Goal: Check status: Check status

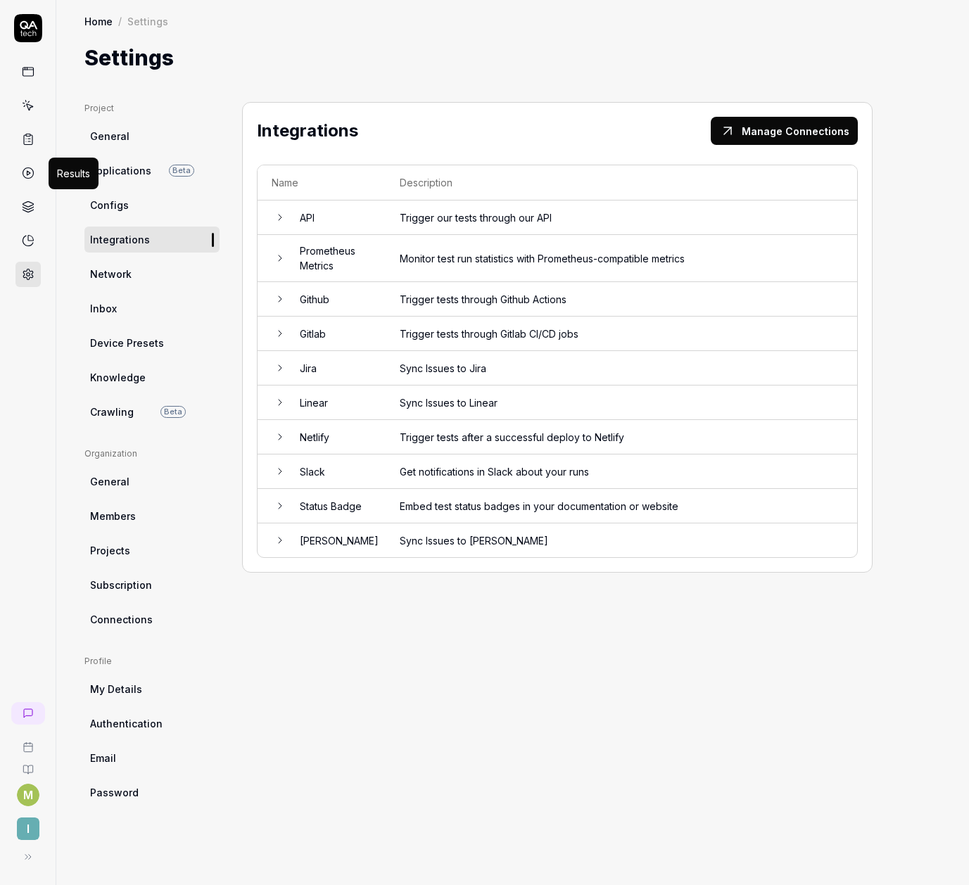
click at [32, 168] on icon at bounding box center [28, 173] width 13 height 13
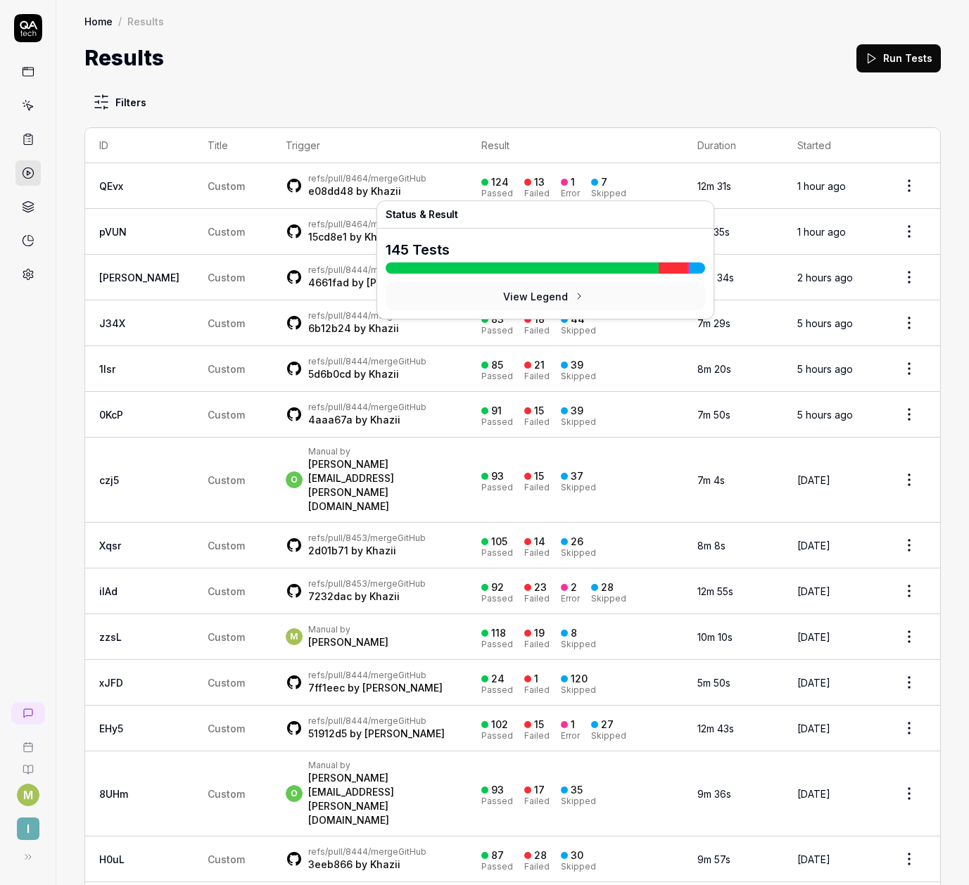
click at [349, 191] on div "e08dd48 by Khazii" at bounding box center [367, 191] width 118 height 14
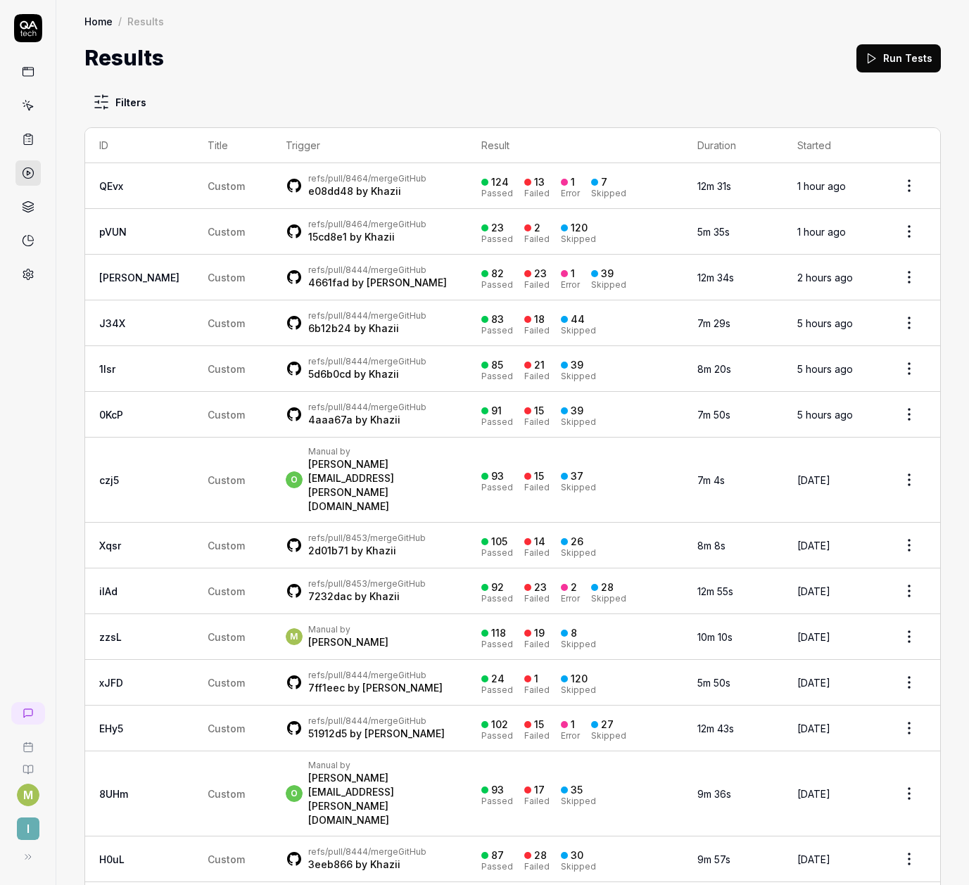
click at [723, 190] on td "12m 31s" at bounding box center [733, 186] width 100 height 46
click at [907, 181] on html "M I Home / Results Home / Results Results Run Tests Filters ID Title Trigger Re…" at bounding box center [484, 442] width 969 height 885
click at [168, 186] on html "M I Home / Results Home / Results Results Run Tests Filters ID Title Trigger Re…" at bounding box center [484, 442] width 969 height 885
click at [208, 186] on span "Custom" at bounding box center [226, 186] width 37 height 12
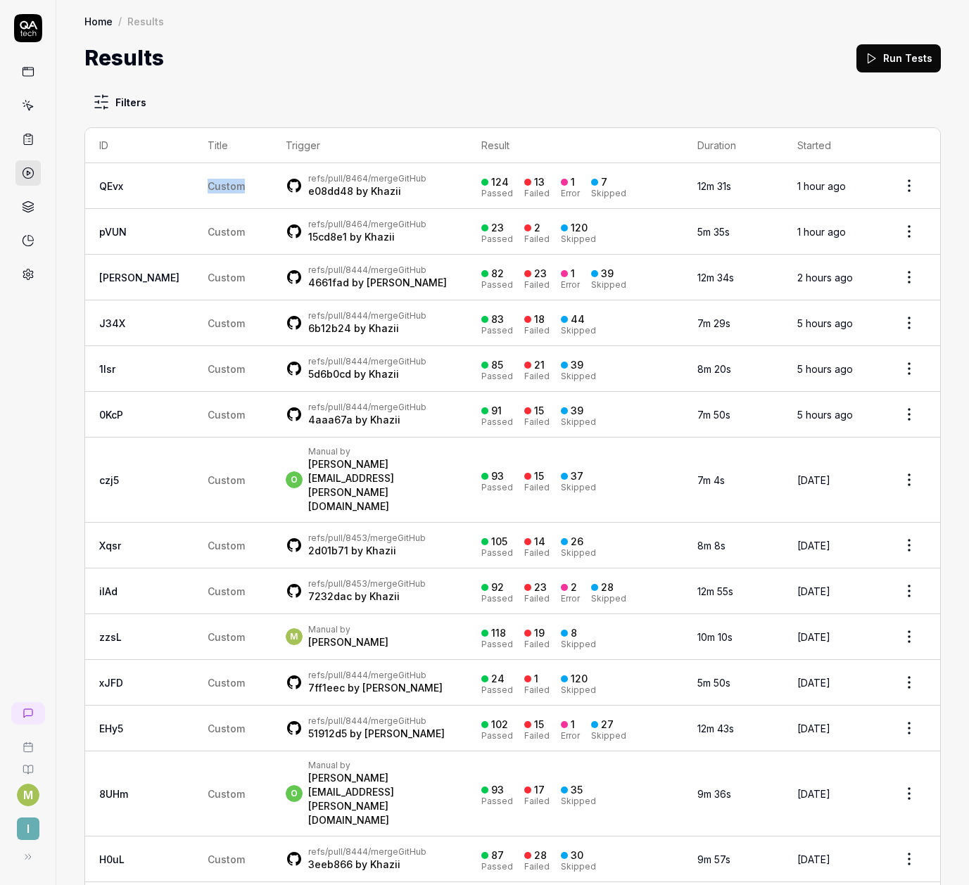
click at [371, 185] on link "Khazii" at bounding box center [386, 191] width 30 height 12
click at [491, 178] on div "124" at bounding box center [500, 182] width 18 height 13
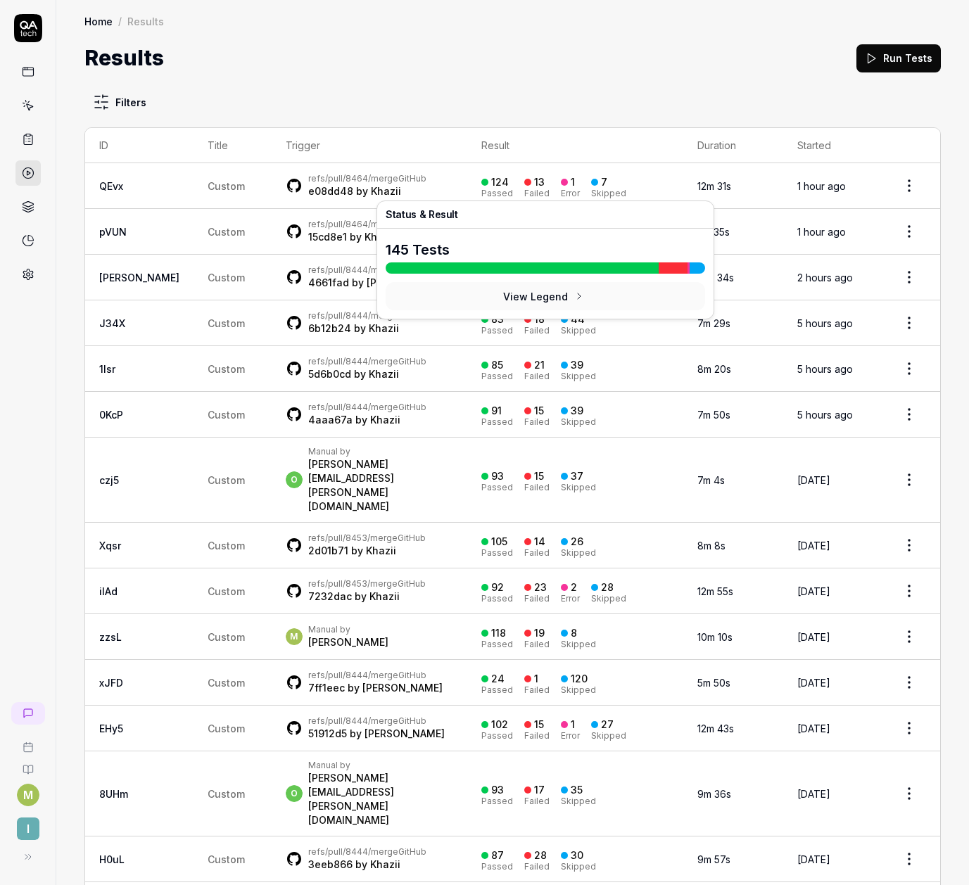
click at [491, 178] on div "124" at bounding box center [500, 182] width 18 height 13
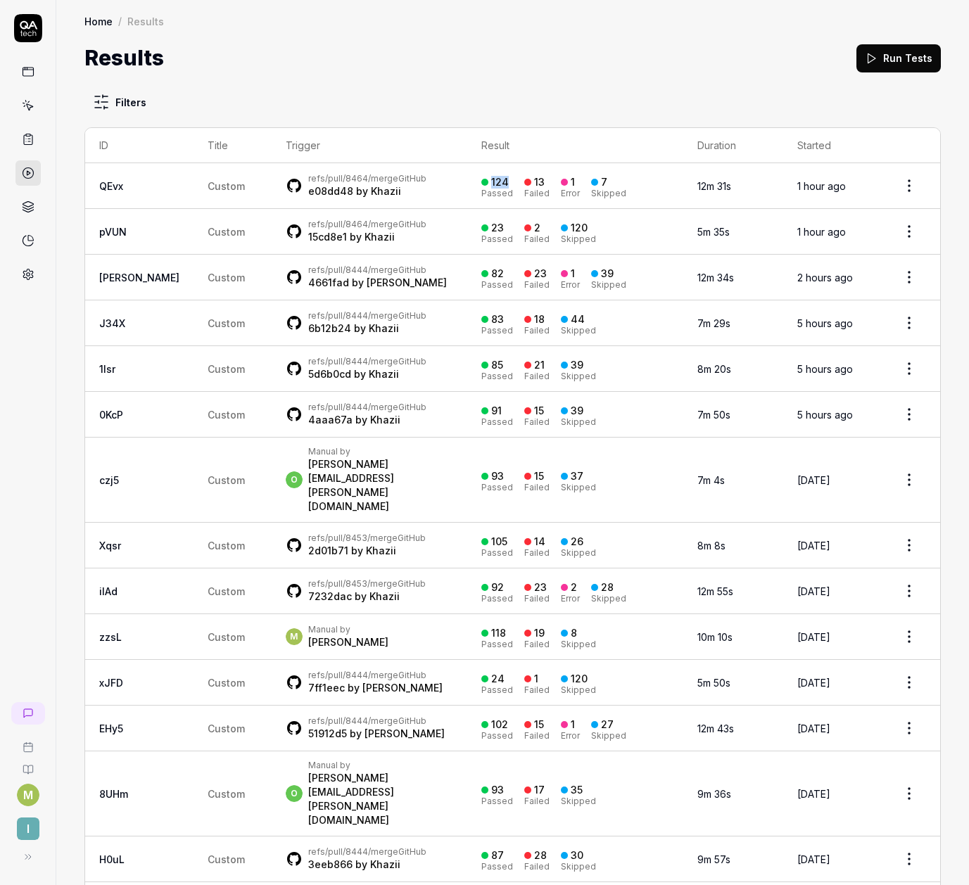
click at [491, 178] on div "124" at bounding box center [500, 182] width 18 height 13
click at [491, 184] on div "124" at bounding box center [500, 182] width 18 height 13
click at [120, 191] on link "QEvx" at bounding box center [111, 186] width 24 height 12
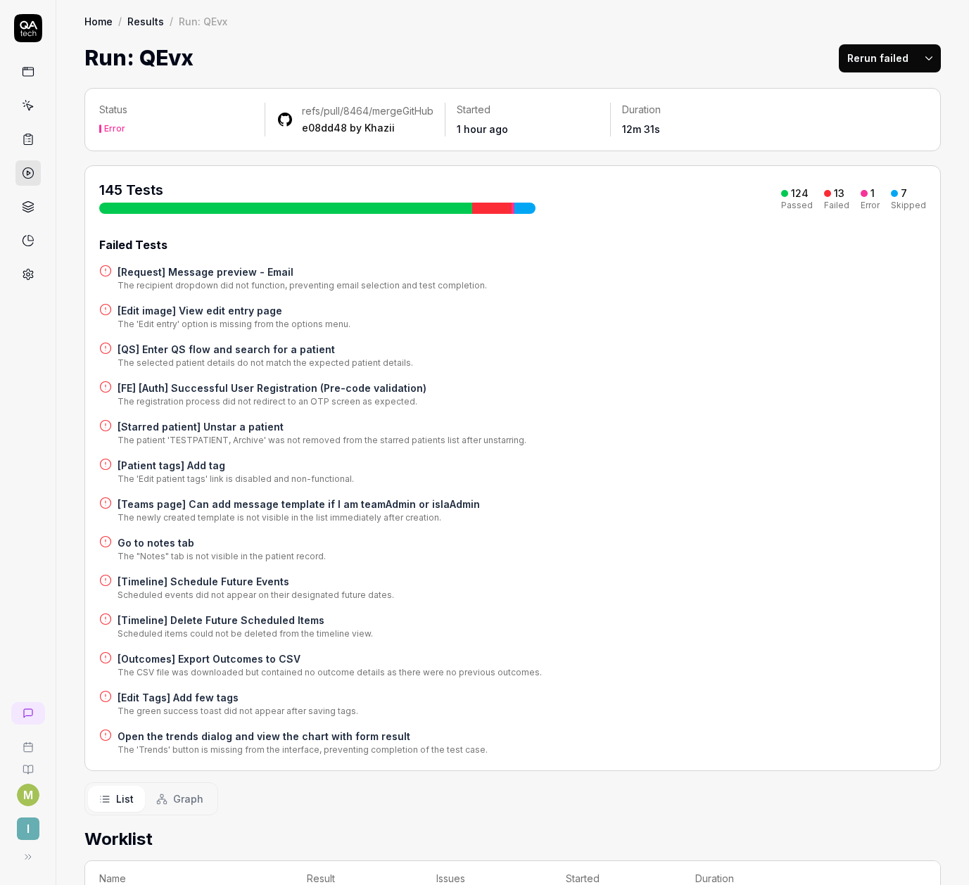
click at [151, 395] on h4 "[FE] [Auth] Successful User Registration (Pre-code validation)" at bounding box center [271, 388] width 309 height 15
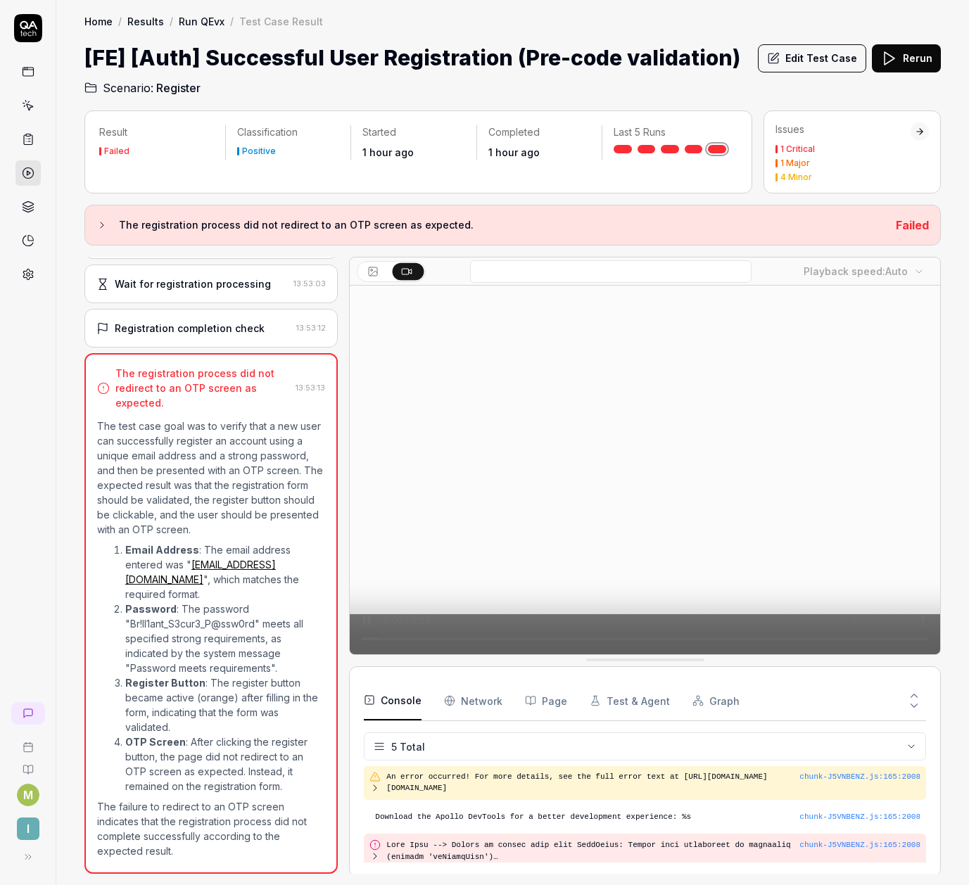
scroll to position [75, 0]
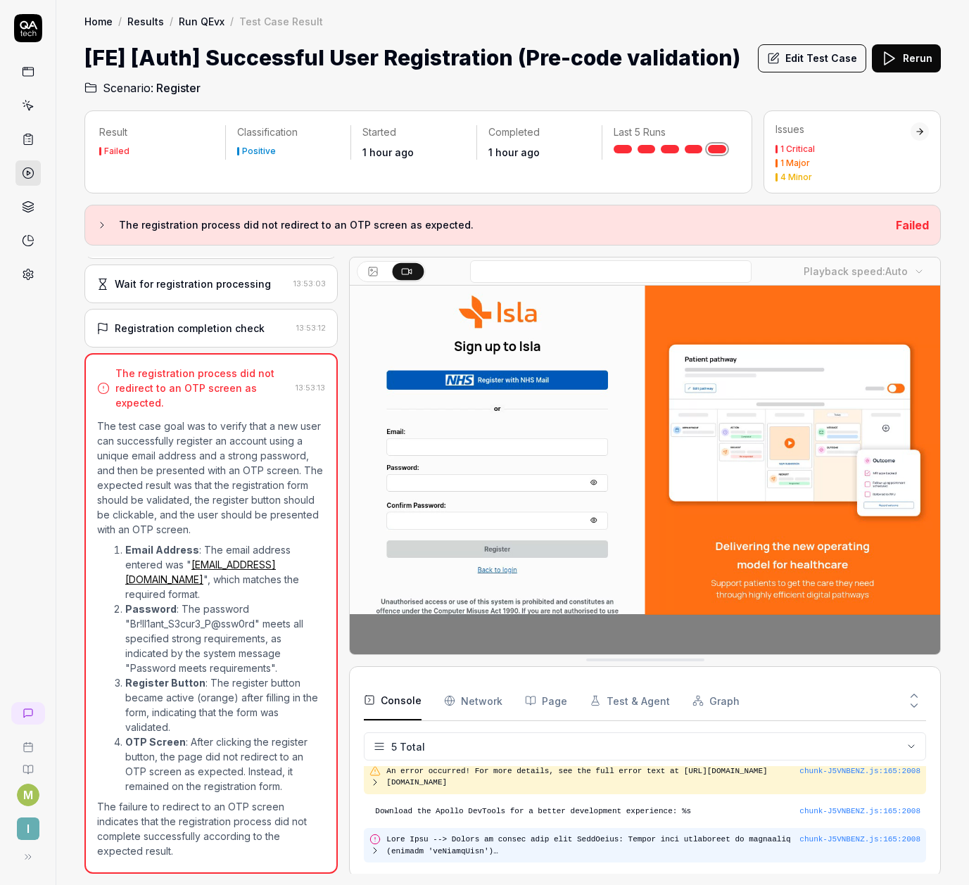
click at [378, 850] on icon at bounding box center [374, 850] width 11 height 11
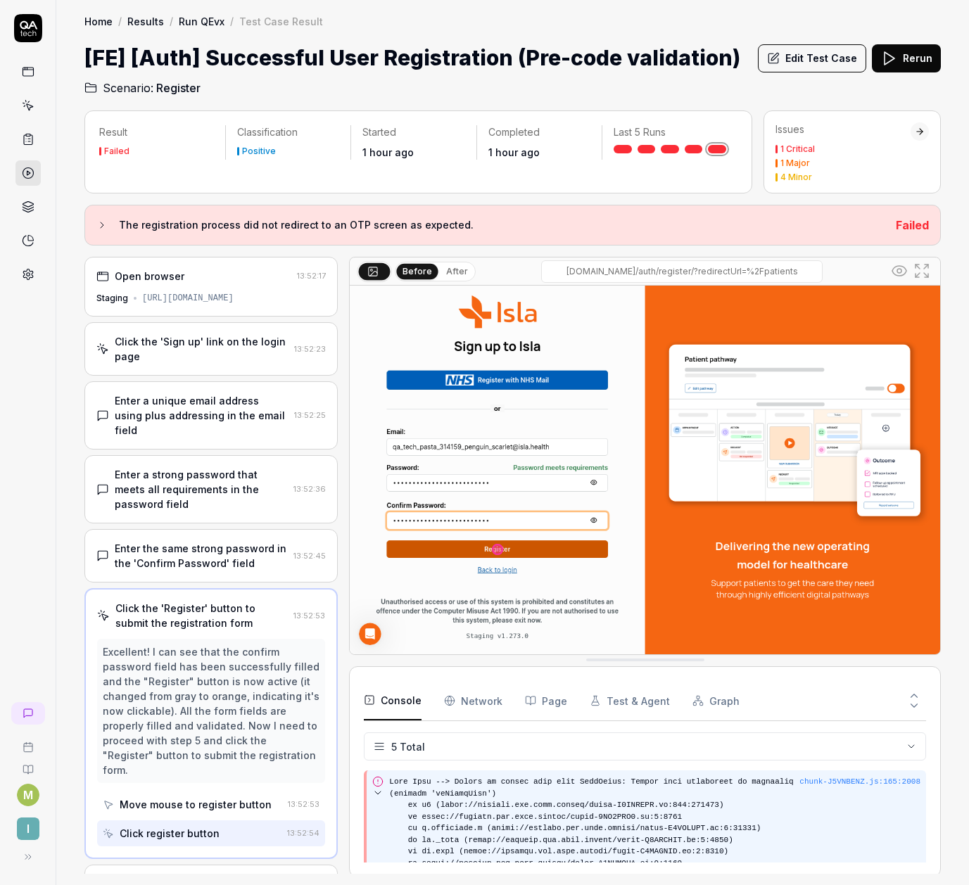
scroll to position [106, 0]
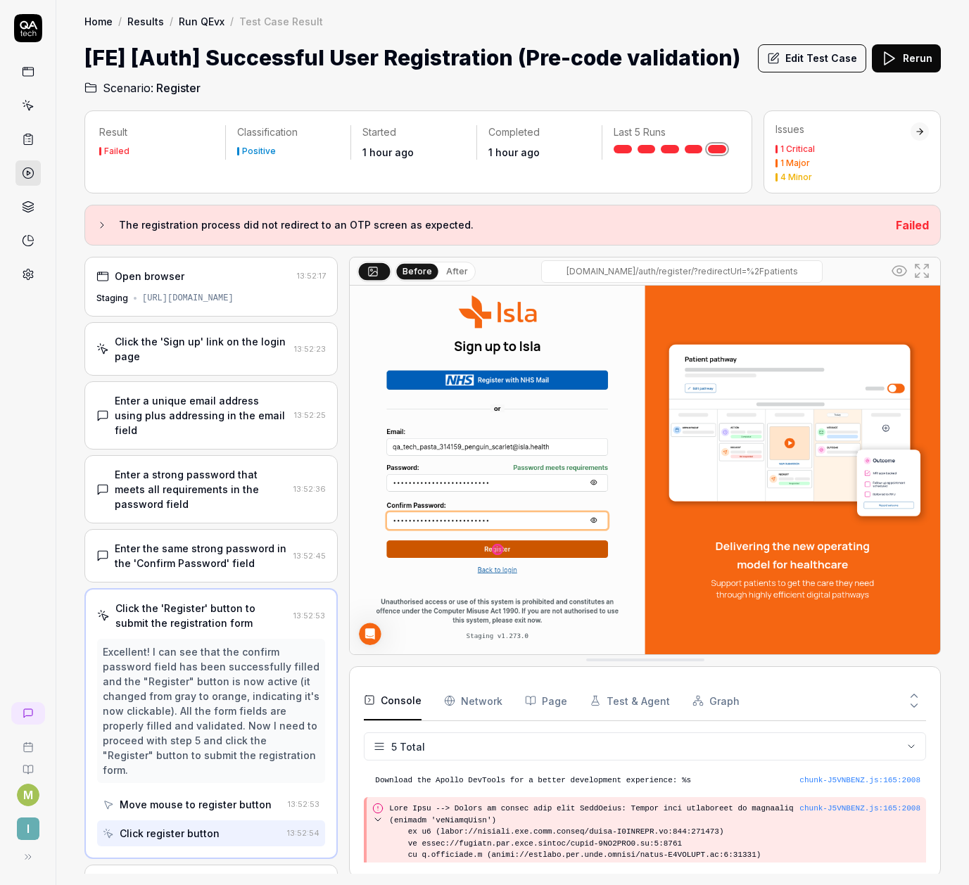
click at [590, 539] on img at bounding box center [645, 470] width 590 height 369
click at [435, 497] on img at bounding box center [645, 470] width 590 height 369
click at [568, 571] on img at bounding box center [645, 470] width 590 height 369
drag, startPoint x: 787, startPoint y: 693, endPoint x: 779, endPoint y: 691, distance: 7.3
click at [780, 692] on div at bounding box center [844, 700] width 164 height 39
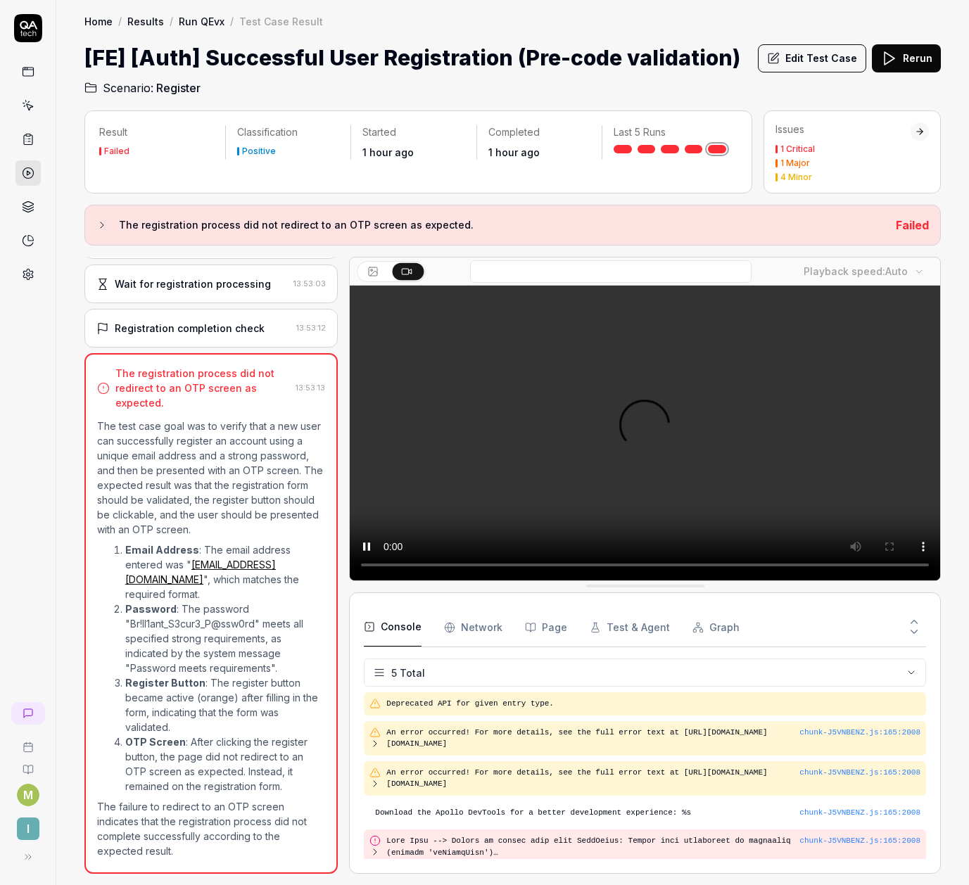
scroll to position [75, 0]
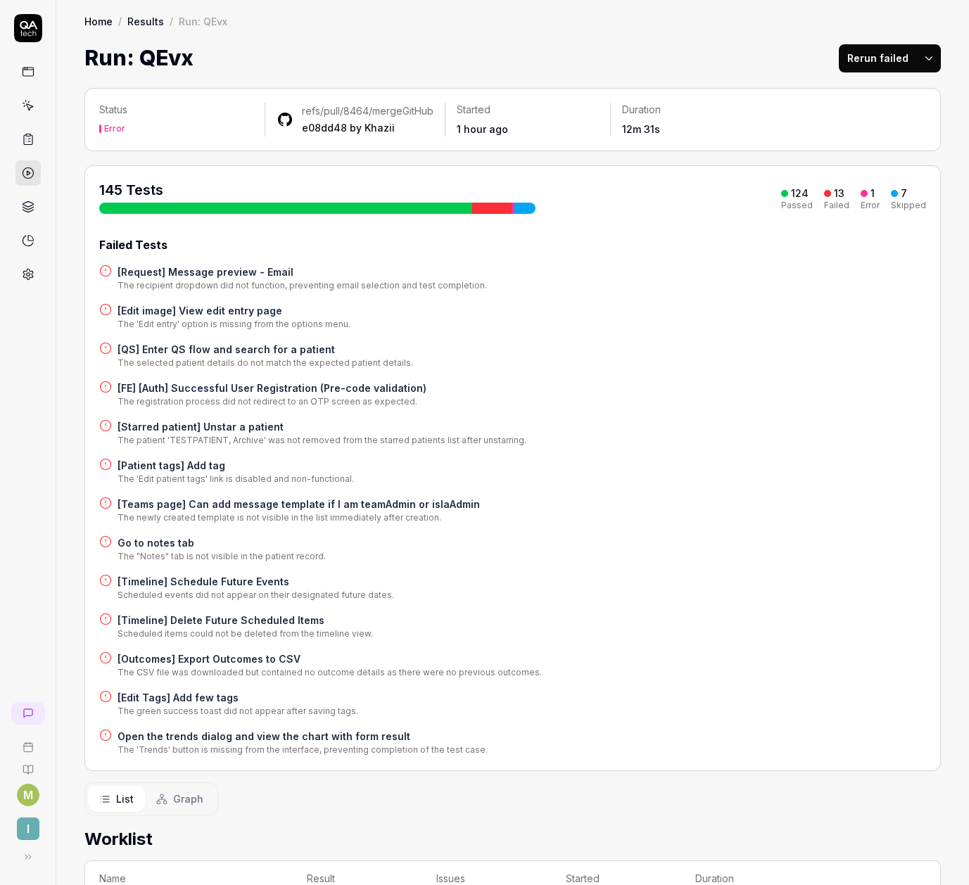
click at [130, 705] on h4 "[Edit Tags] Add few tags" at bounding box center [237, 697] width 241 height 15
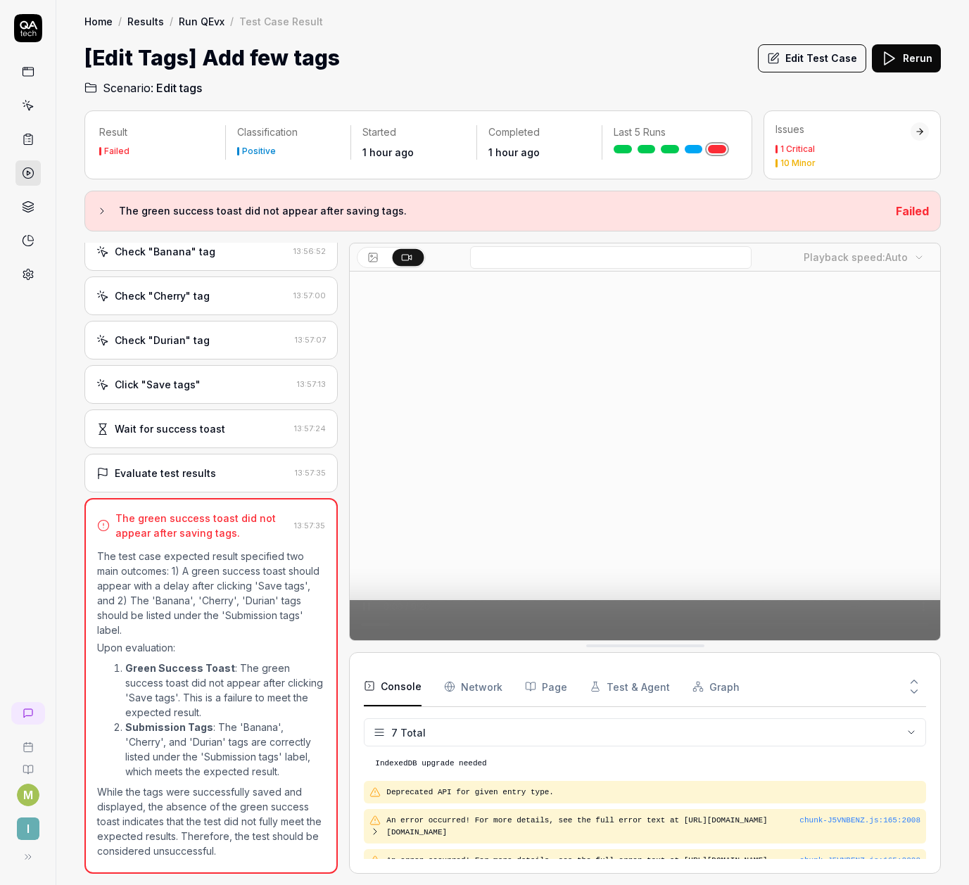
scroll to position [110, 0]
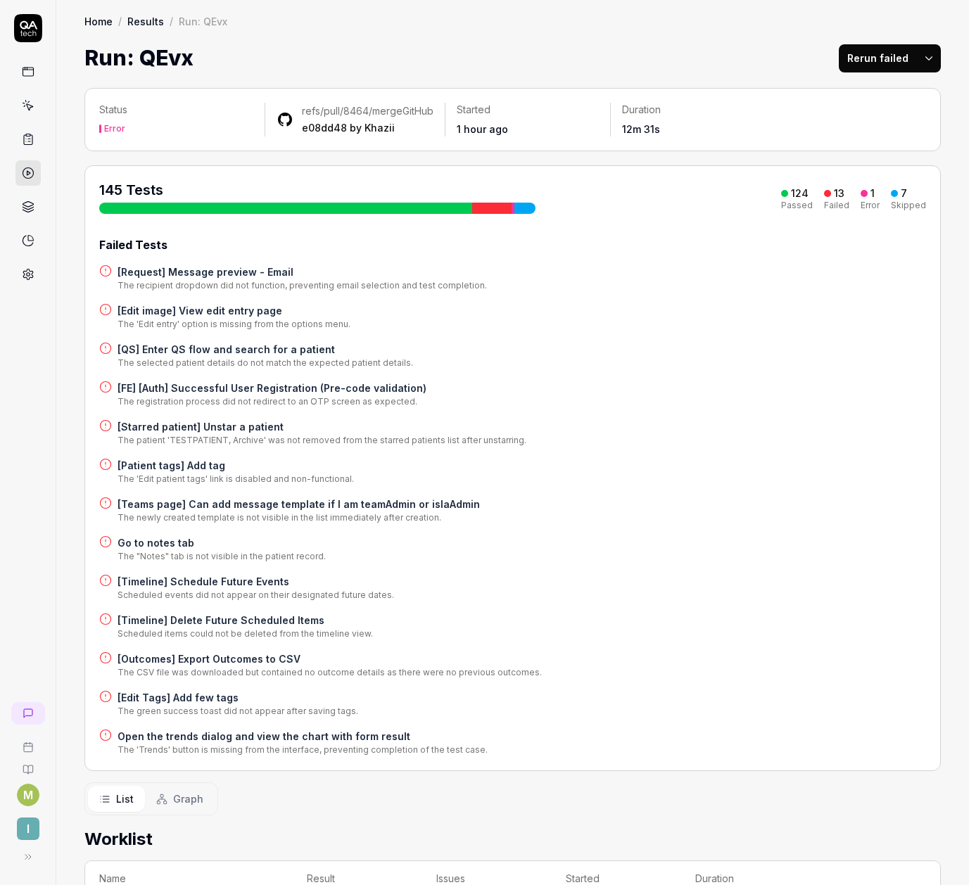
click at [145, 589] on h4 "[Timeline] Schedule Future Events" at bounding box center [255, 581] width 276 height 15
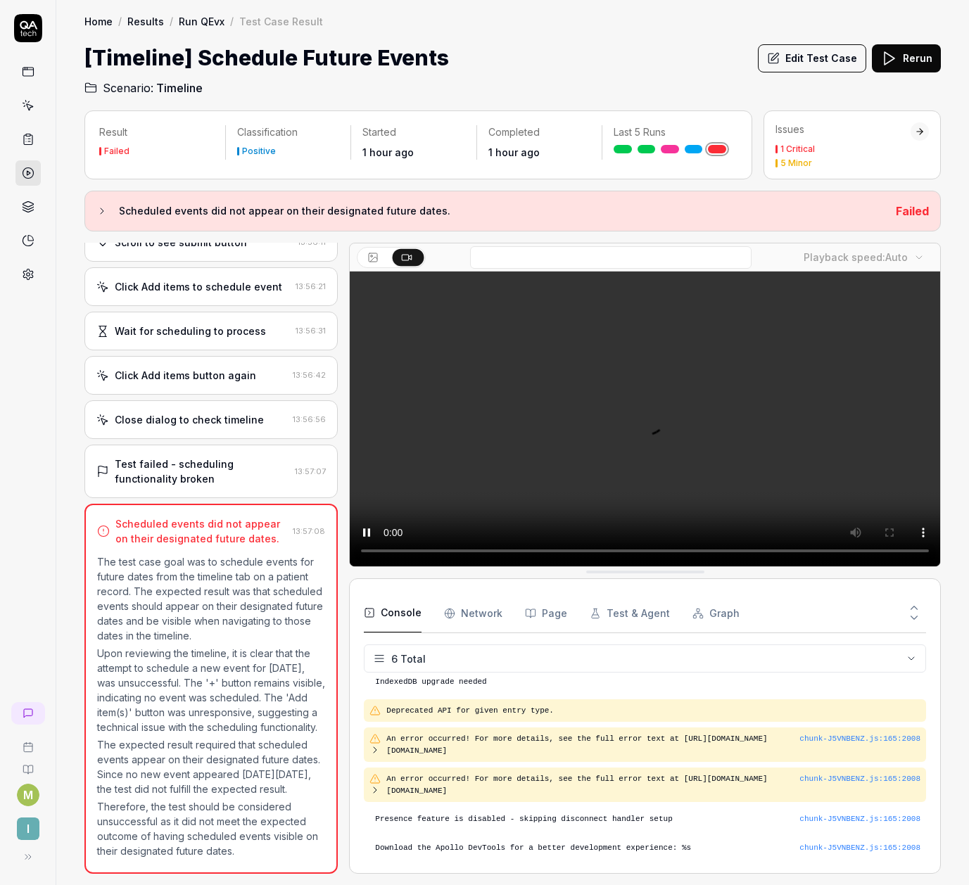
scroll to position [82, 0]
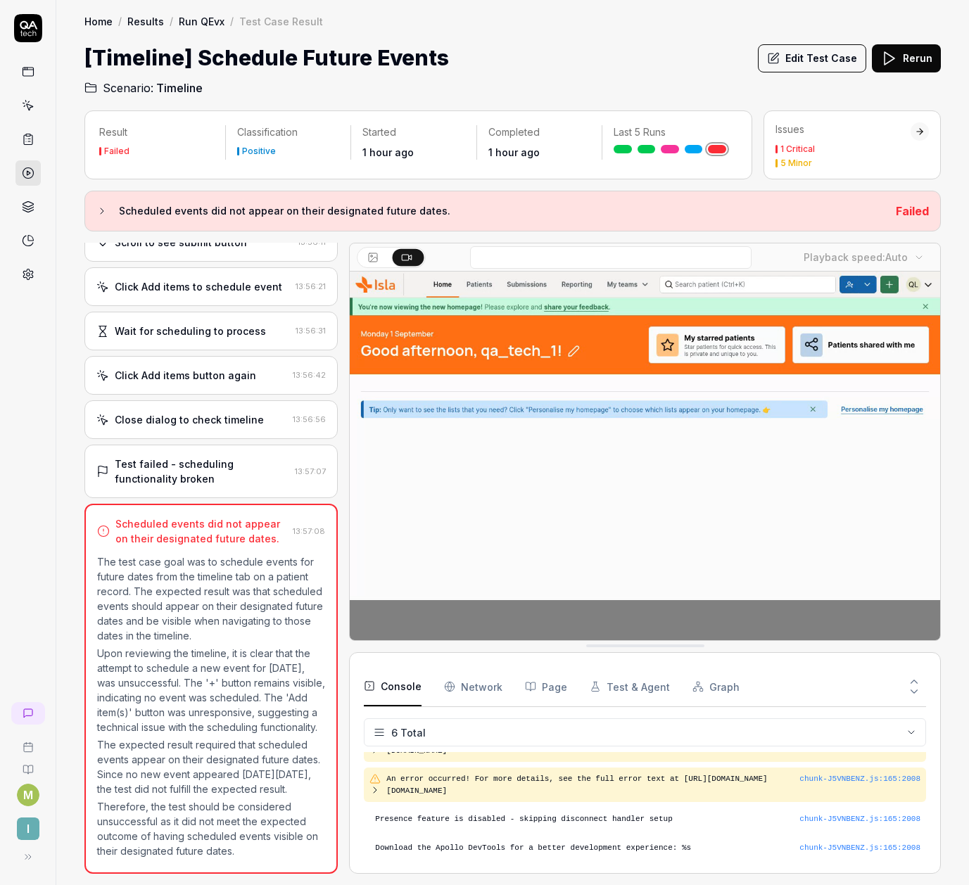
click at [167, 672] on p "Upon reviewing the timeline, it is clear that the attempt to schedule a new eve…" at bounding box center [211, 690] width 228 height 89
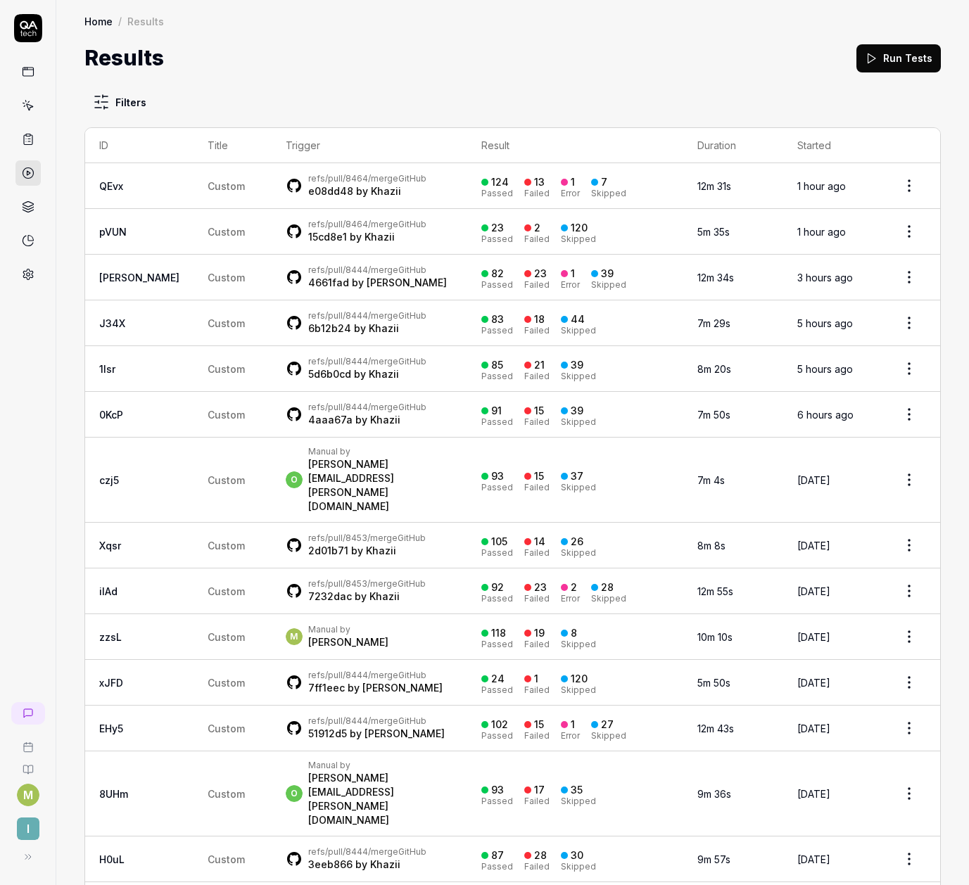
click at [134, 174] on td "QEvx" at bounding box center [139, 186] width 108 height 46
click at [365, 196] on div "e08dd48 by Khazii" at bounding box center [367, 191] width 118 height 14
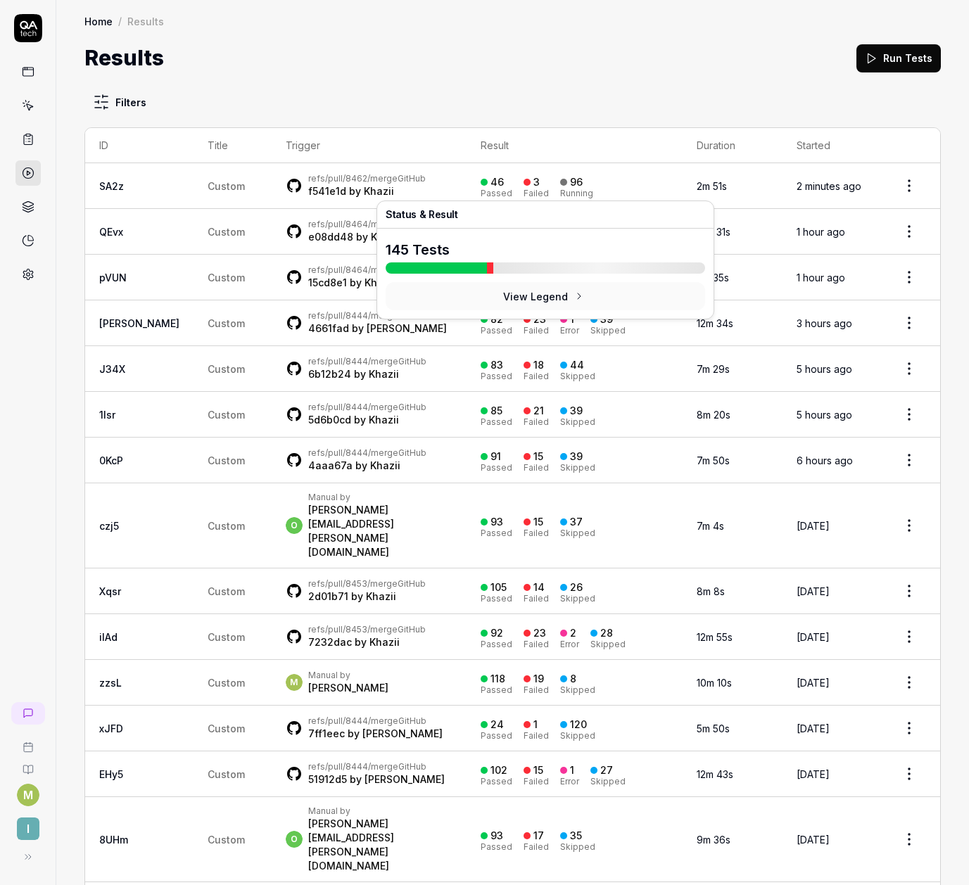
click at [523, 196] on div "Failed" at bounding box center [535, 193] width 25 height 8
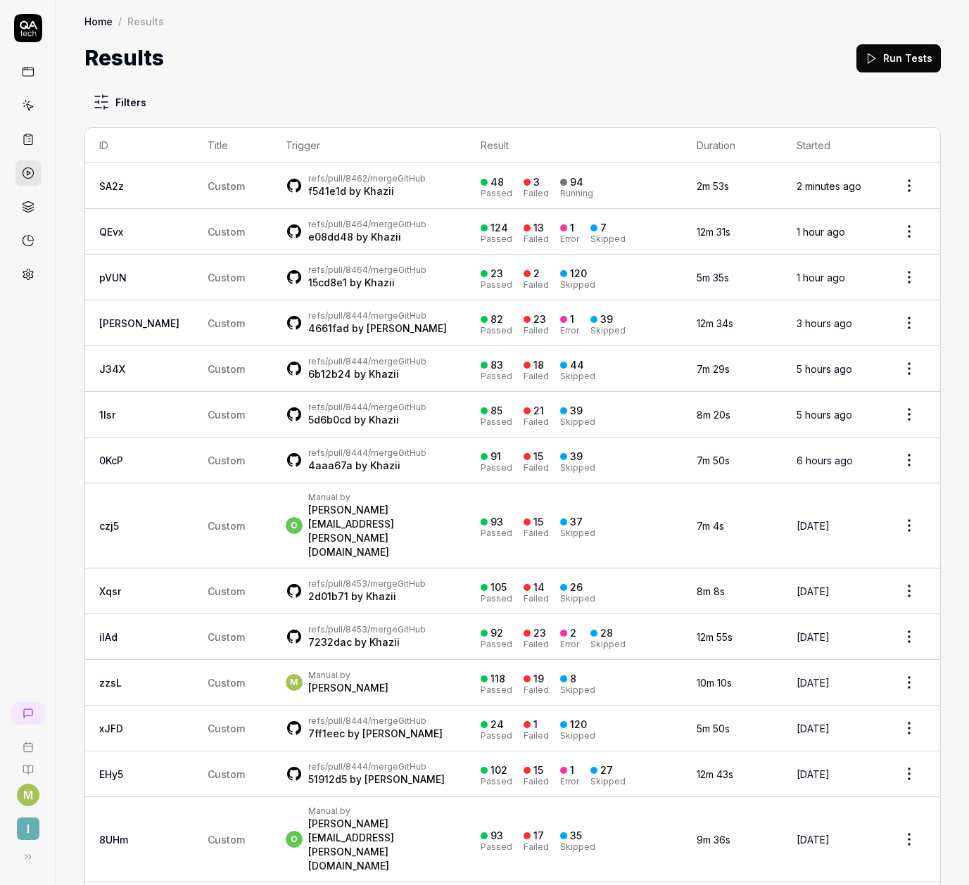
click at [523, 189] on div "Failed" at bounding box center [535, 193] width 25 height 8
click at [208, 184] on span "Custom" at bounding box center [226, 186] width 37 height 12
click at [120, 188] on link "SA2z" at bounding box center [111, 186] width 25 height 12
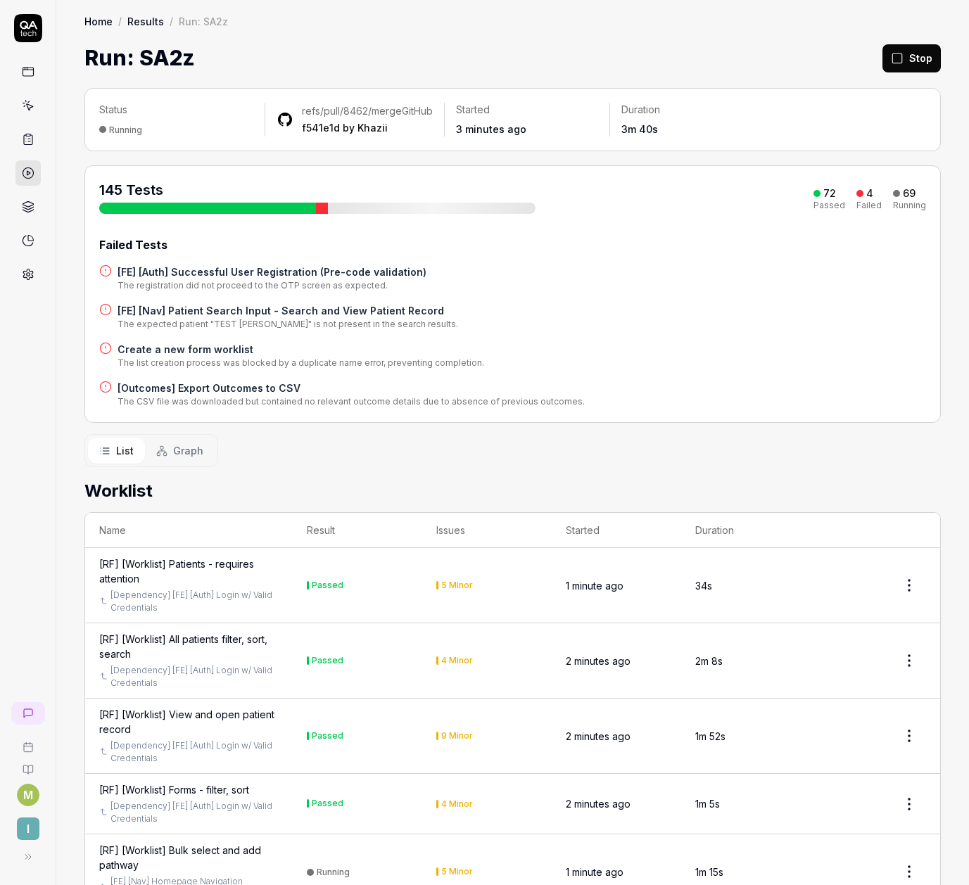
click at [882, 58] on button "Stop" at bounding box center [911, 58] width 58 height 28
drag, startPoint x: 566, startPoint y: 221, endPoint x: 590, endPoint y: 222, distance: 23.2
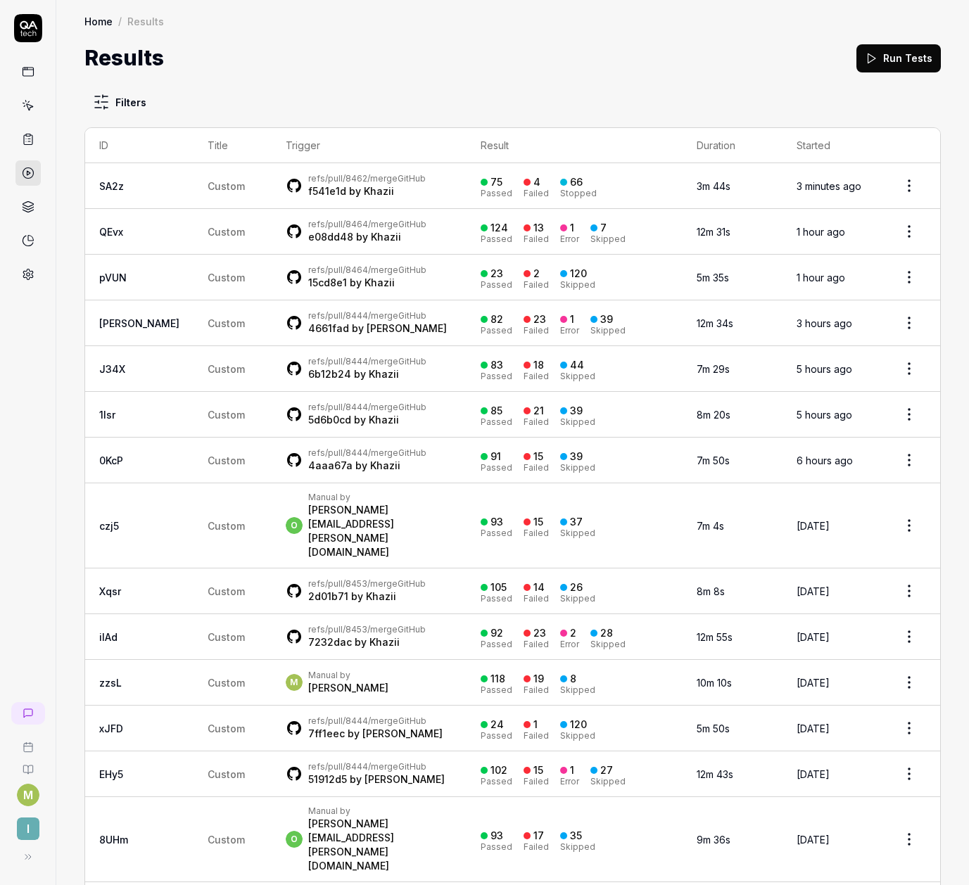
click at [870, 58] on button "Run Tests" at bounding box center [898, 58] width 84 height 28
